Goal: Information Seeking & Learning: Learn about a topic

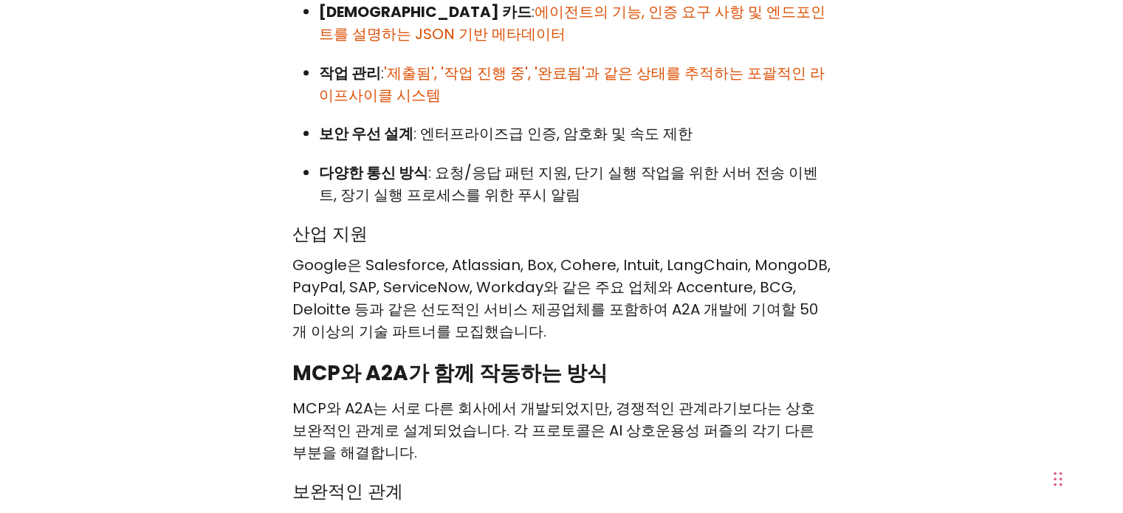
scroll to position [1897, 0]
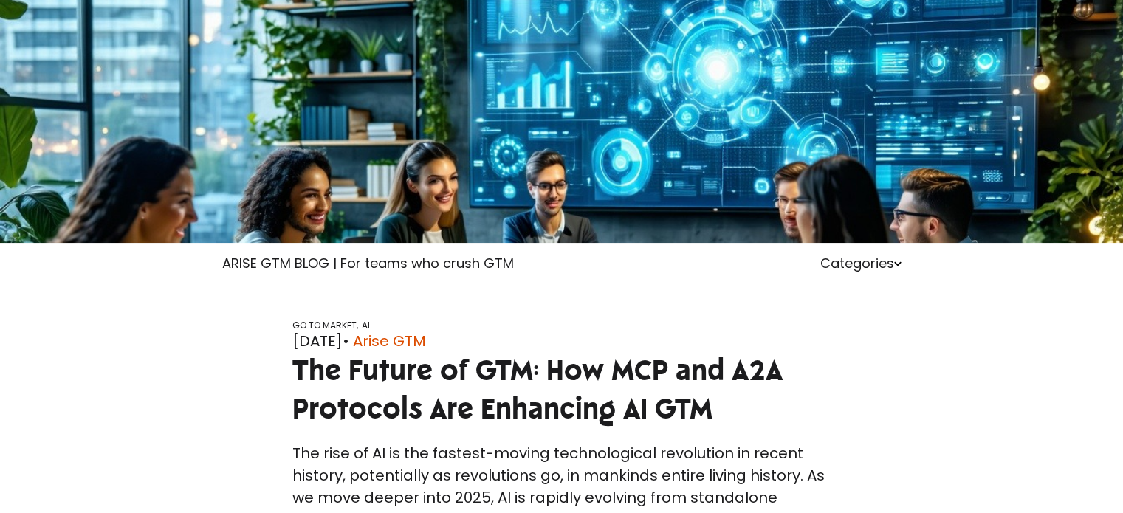
drag, startPoint x: 0, startPoint y: 0, endPoint x: 353, endPoint y: 366, distance: 508.5
click at [353, 366] on span "The Future of GTM: How MCP and A2A Protocols Are Enhancing AI GTM" at bounding box center [537, 389] width 490 height 75
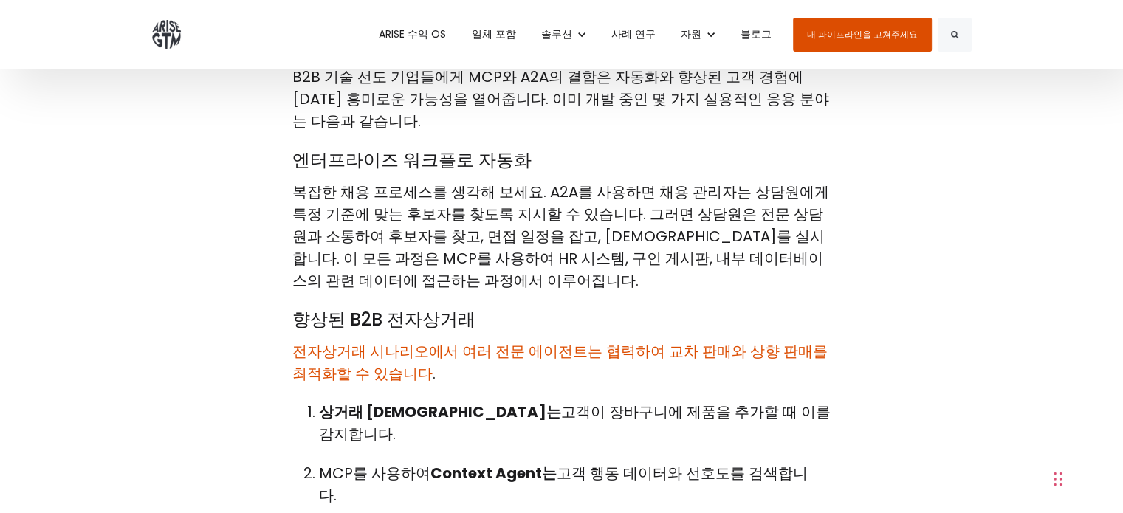
scroll to position [2949, 0]
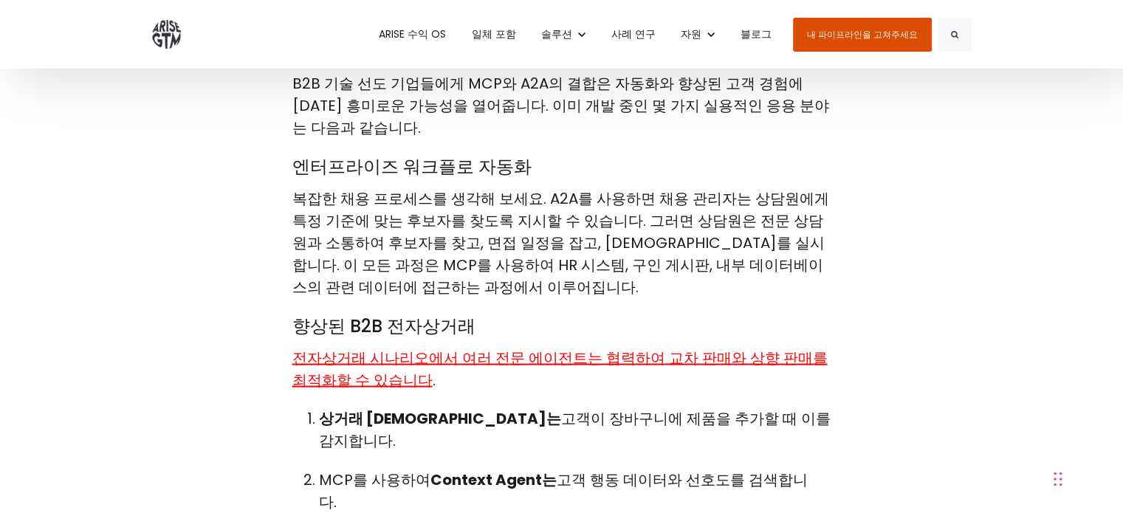
drag, startPoint x: 472, startPoint y: 281, endPoint x: 417, endPoint y: 264, distance: 58.1
click at [417, 347] on p "전자상거래 시나리오에서 여러 전문 에이전트는 협력하여 교차 판매와 상향 판매를 최적화할 수 있습니다 ." at bounding box center [561, 369] width 539 height 44
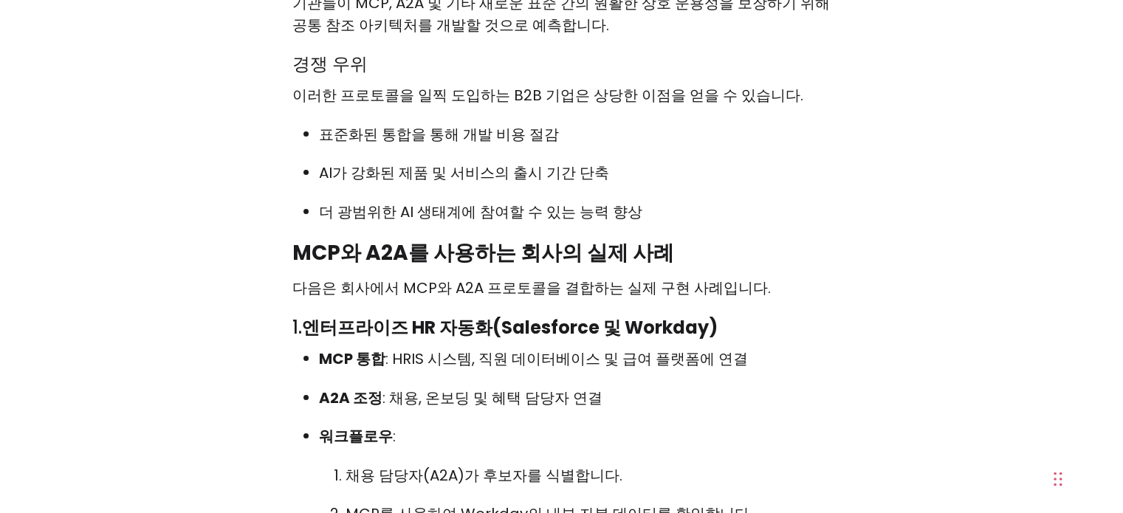
scroll to position [5639, 0]
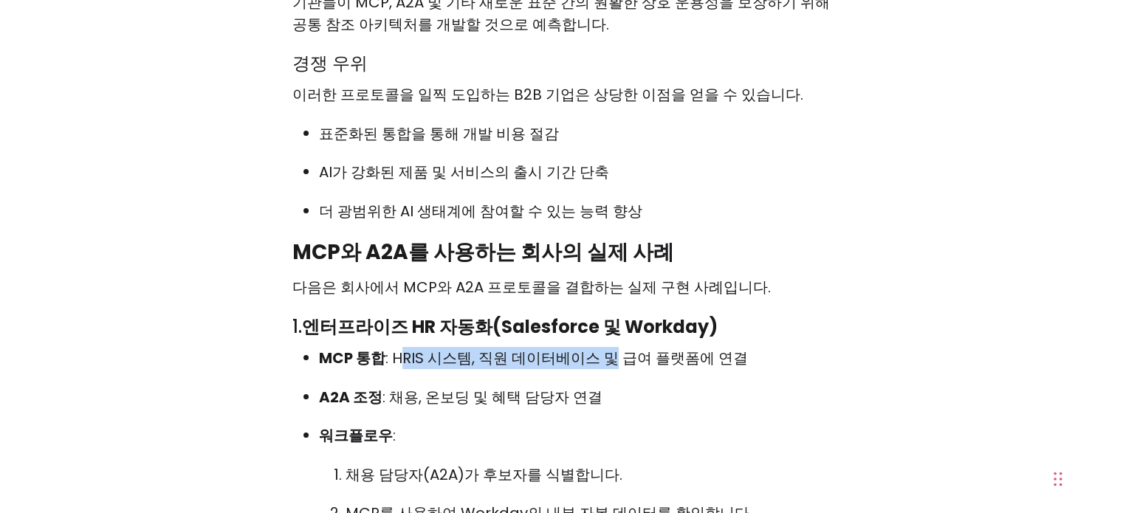
drag, startPoint x: 396, startPoint y: 176, endPoint x: 591, endPoint y: 202, distance: 196.6
click at [591, 347] on ul "MCP 통합 : HRIS 시스템, 직원 데이터베이스 및 급여 플랫폼에 연결 A2A 조정 : 채용, 온보딩 및 혜택 담당자 연결 워크플로우 : …" at bounding box center [561, 516] width 539 height 338
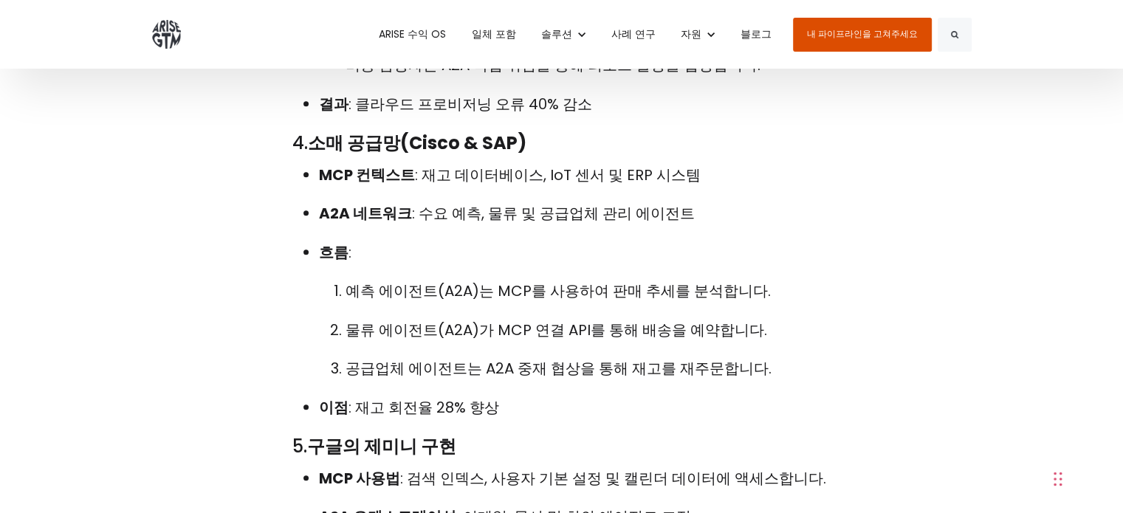
scroll to position [6898, 0]
drag, startPoint x: 591, startPoint y: 202, endPoint x: 433, endPoint y: 342, distance: 210.7
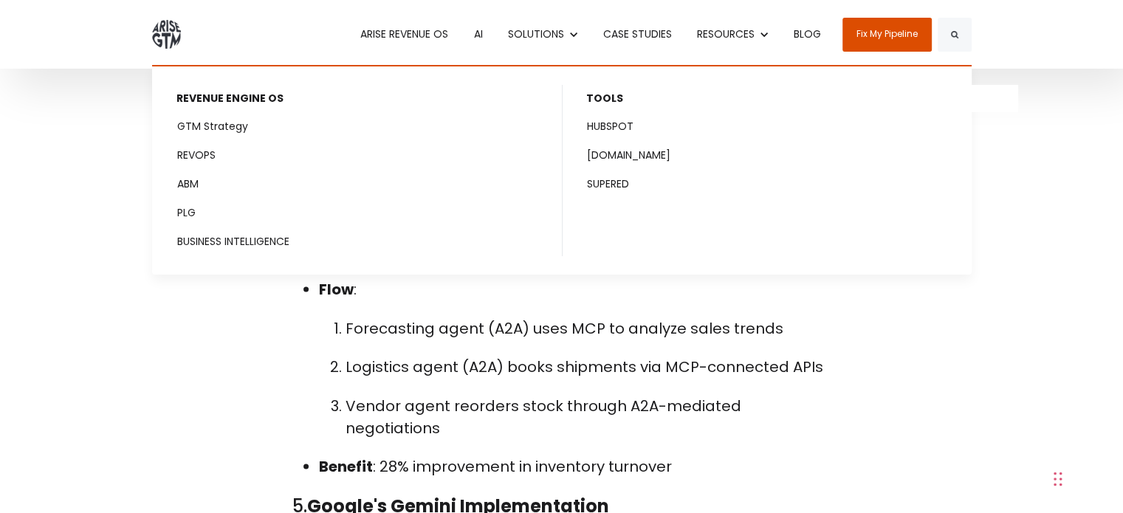
scroll to position [7820, 0]
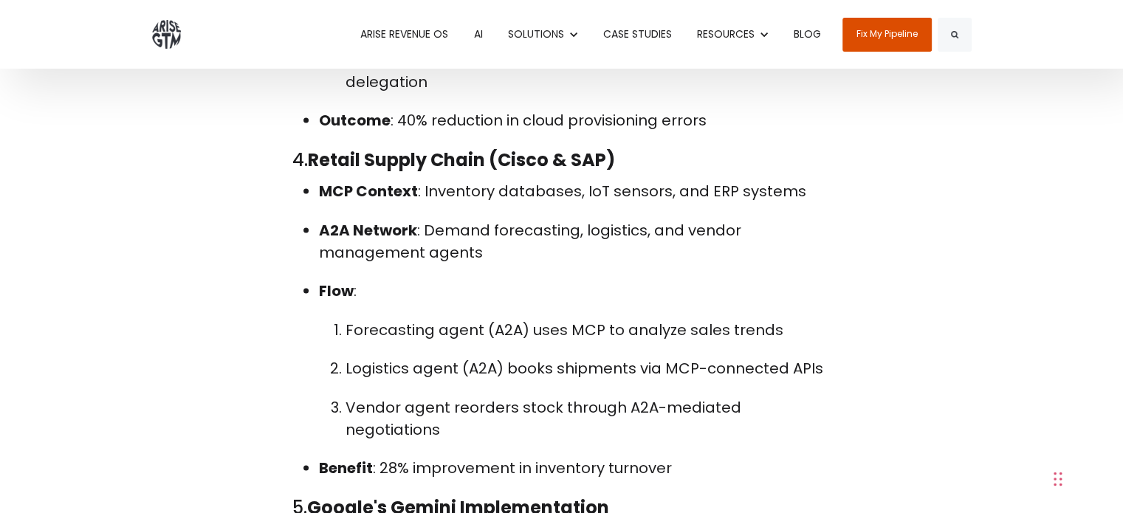
drag, startPoint x: 704, startPoint y: 436, endPoint x: 501, endPoint y: 322, distance: 232.4
click at [501, 322] on ul "MCP Context : Inventory databases, IoT sensors, and ERP systems A2A Network : D…" at bounding box center [561, 329] width 539 height 299
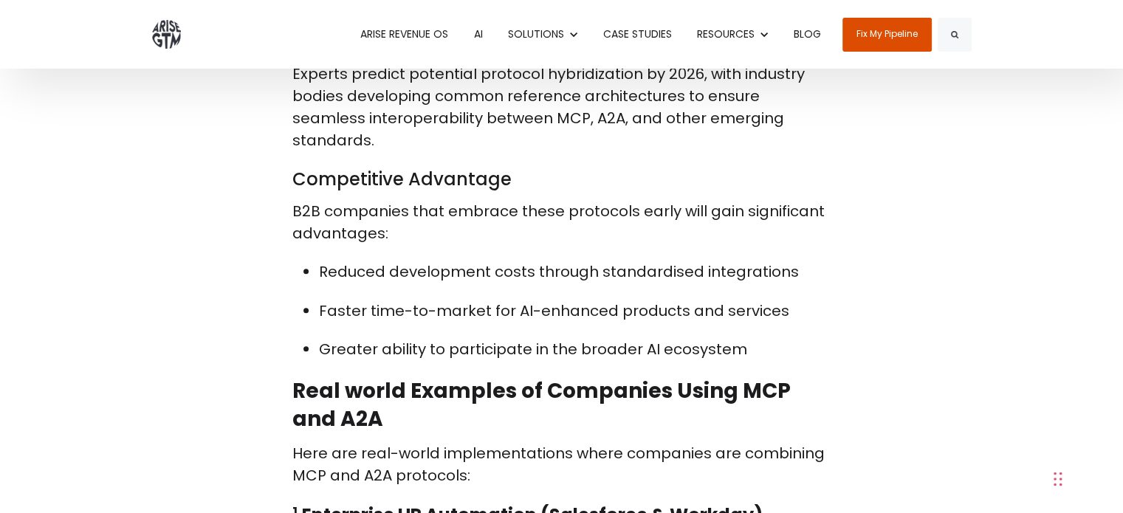
scroll to position [6228, 0]
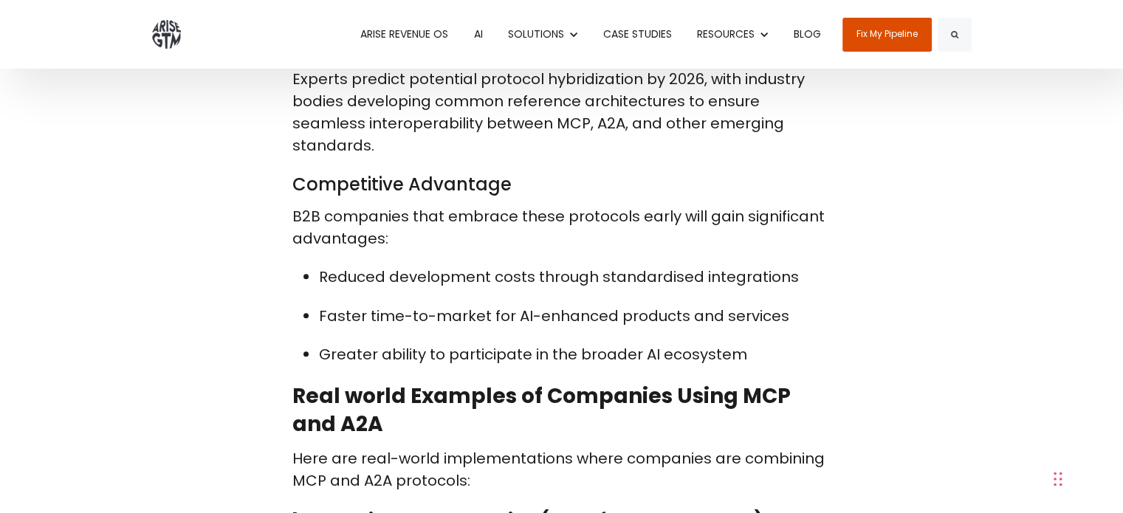
click at [387, 257] on span "The rise of AI is the fastest-moving technological revolution in recent history…" at bounding box center [561, 331] width 539 height 11976
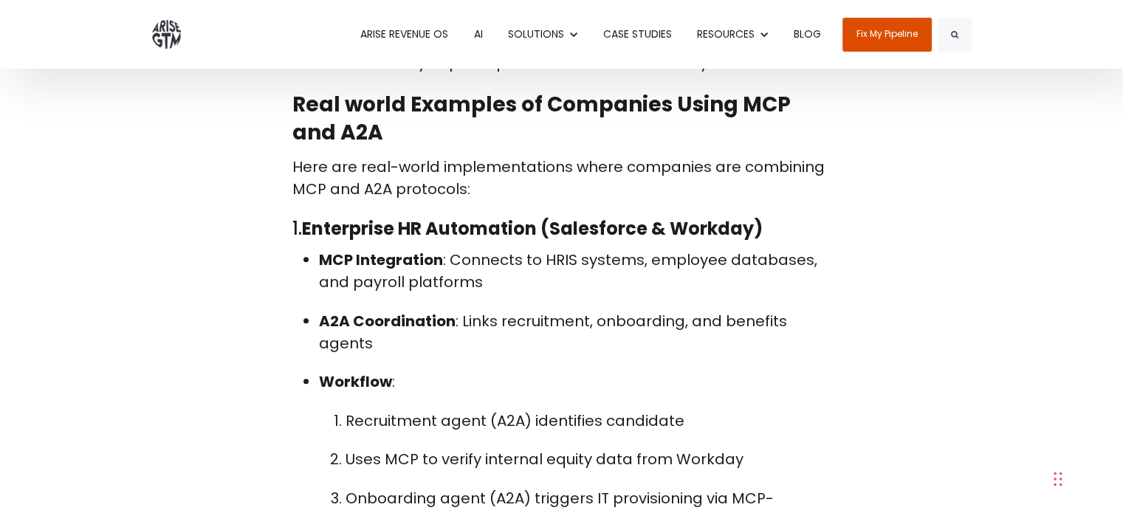
scroll to position [6486, 0]
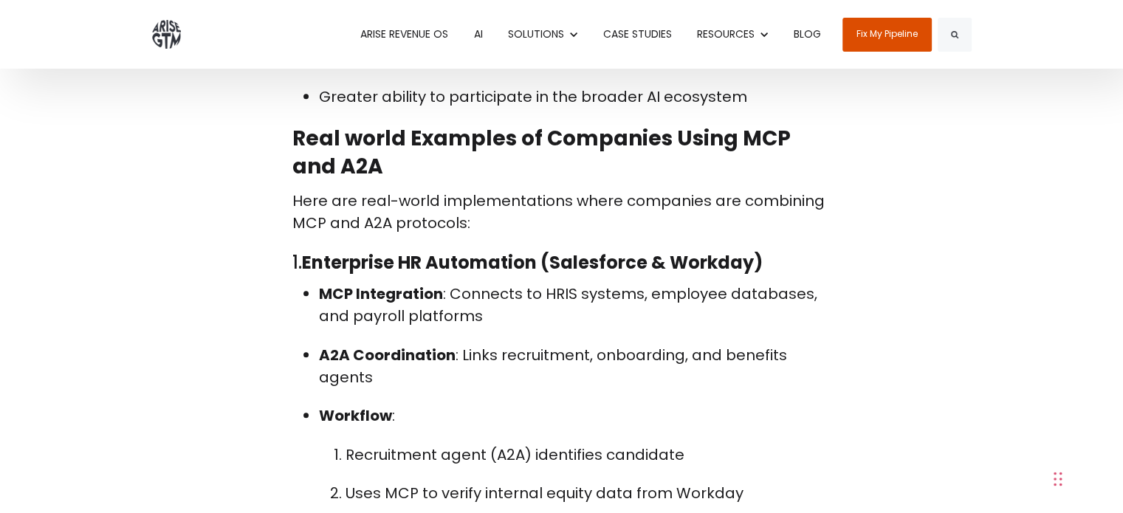
drag, startPoint x: 707, startPoint y: 278, endPoint x: 280, endPoint y: 134, distance: 451.3
click at [280, 134] on div "The rise of AI is the fastest-moving technological revolution in recent history…" at bounding box center [562, 81] width 842 height 11992
copy div "1. Enterprise HR Automation (Salesforce & Workday) MCP Integration : Connects t…"
